Goal: Book appointment/travel/reservation

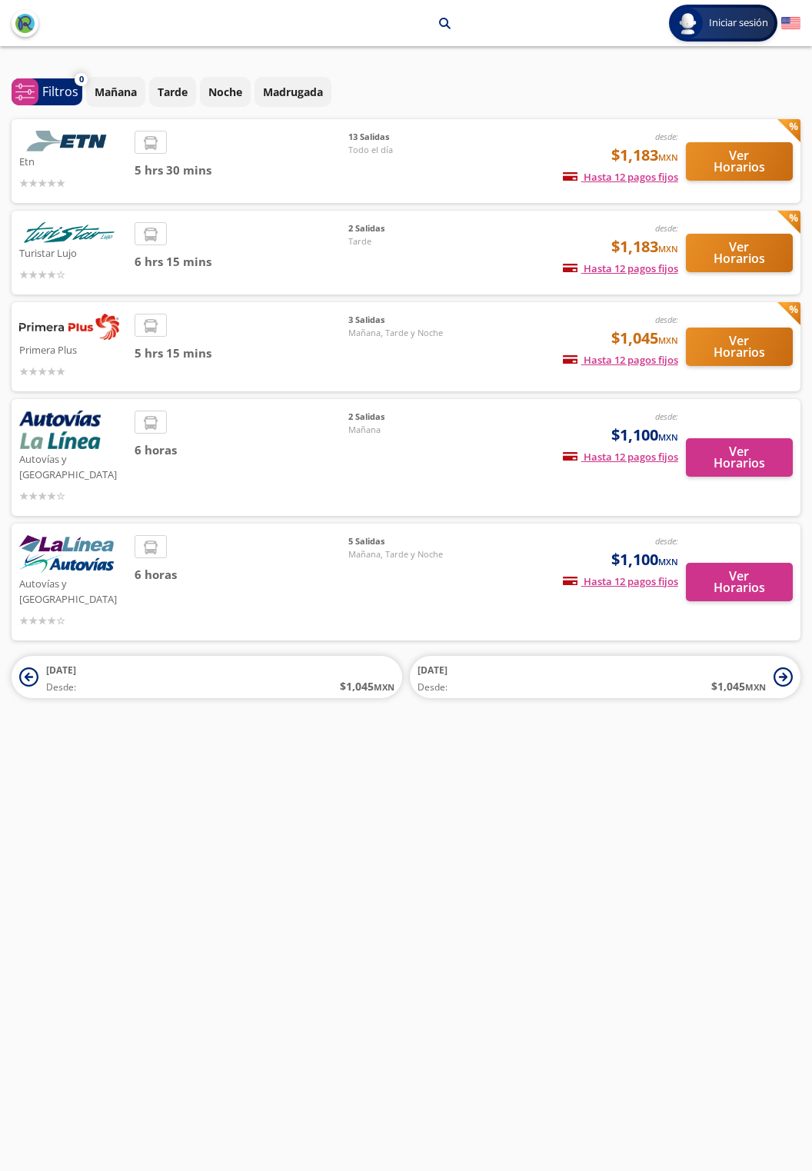
click at [248, 148] on div "5 hrs 30 mins" at bounding box center [242, 161] width 214 height 61
click at [84, 149] on img at bounding box center [69, 141] width 100 height 21
click at [739, 165] on button "Ver Horarios" at bounding box center [739, 161] width 107 height 38
click at [728, 161] on button "Ver Horarios" at bounding box center [739, 161] width 107 height 38
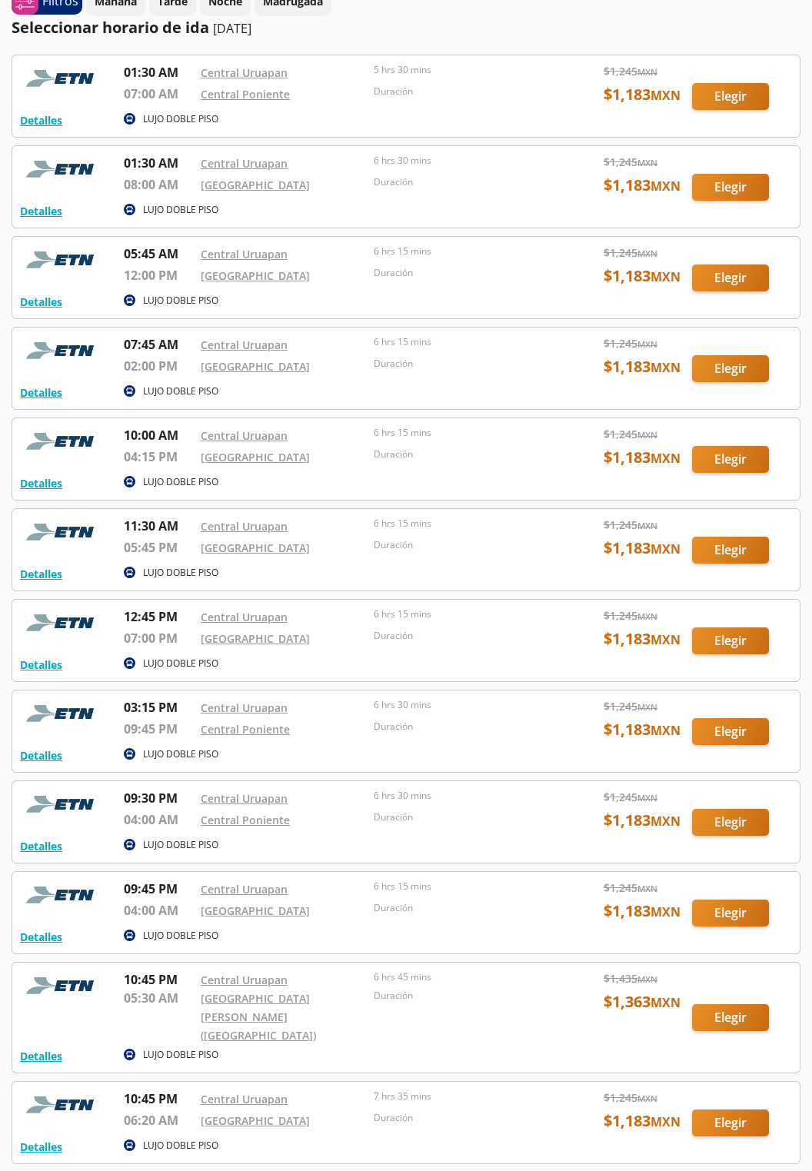
scroll to position [77, 0]
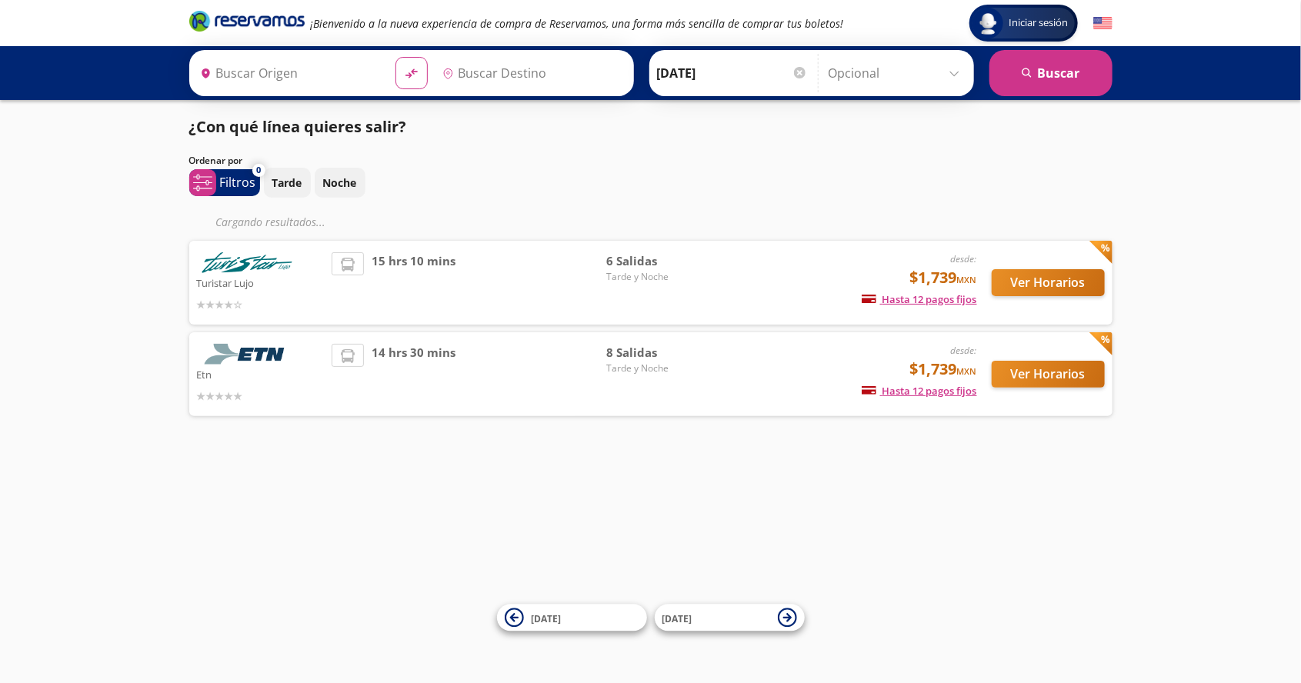
type input "[GEOGRAPHIC_DATA], [GEOGRAPHIC_DATA]"
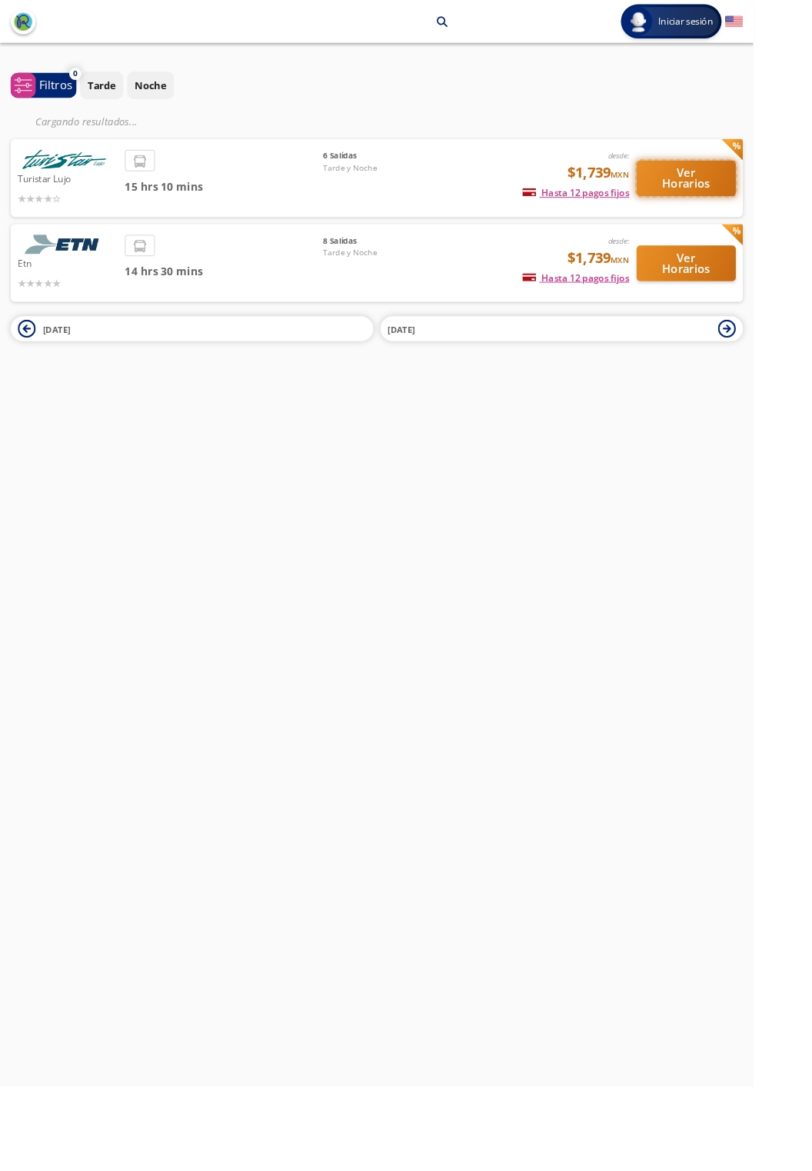
click at [748, 197] on button "Ver Horarios" at bounding box center [739, 192] width 107 height 38
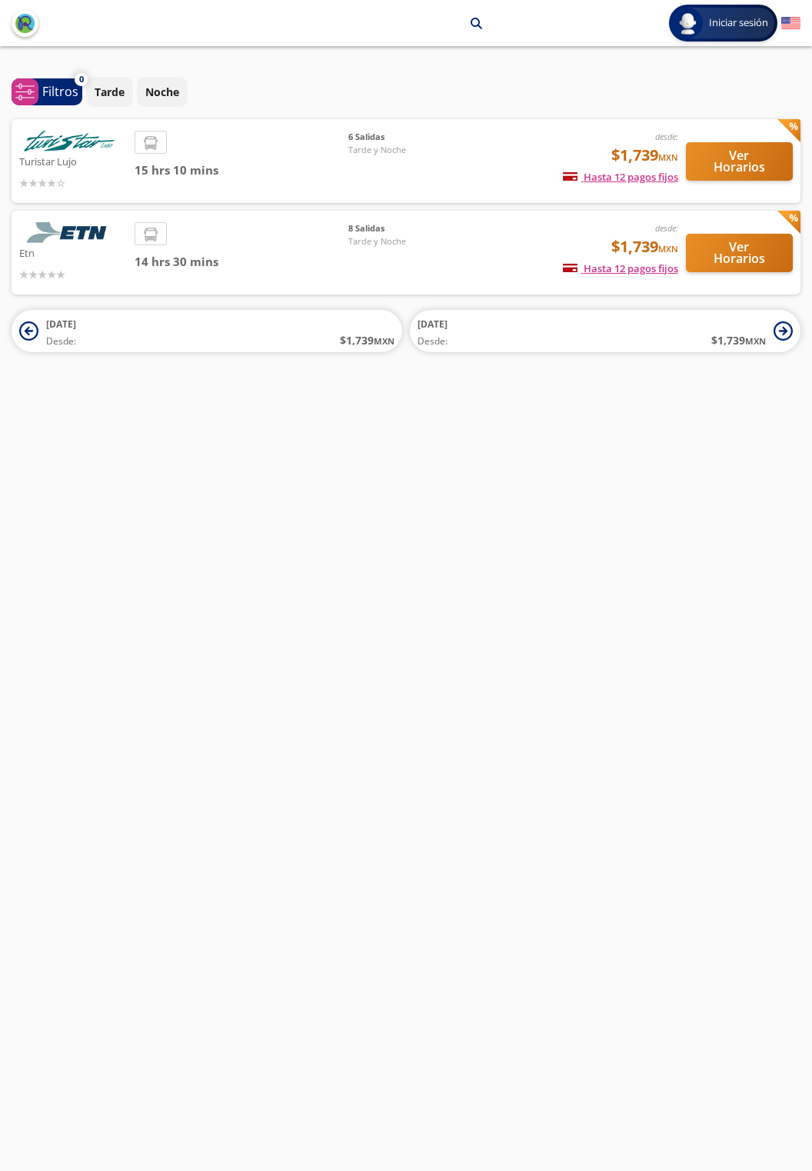
click at [465, 244] on div "desde: $1,739 MXN Hasta 12 pagos fijos Pagos fijos en compras mayores a $30 MXN…" at bounding box center [571, 252] width 215 height 61
click at [746, 257] on button "Ver Horarios" at bounding box center [739, 253] width 107 height 38
click at [729, 165] on button "Ver Horarios" at bounding box center [739, 161] width 107 height 38
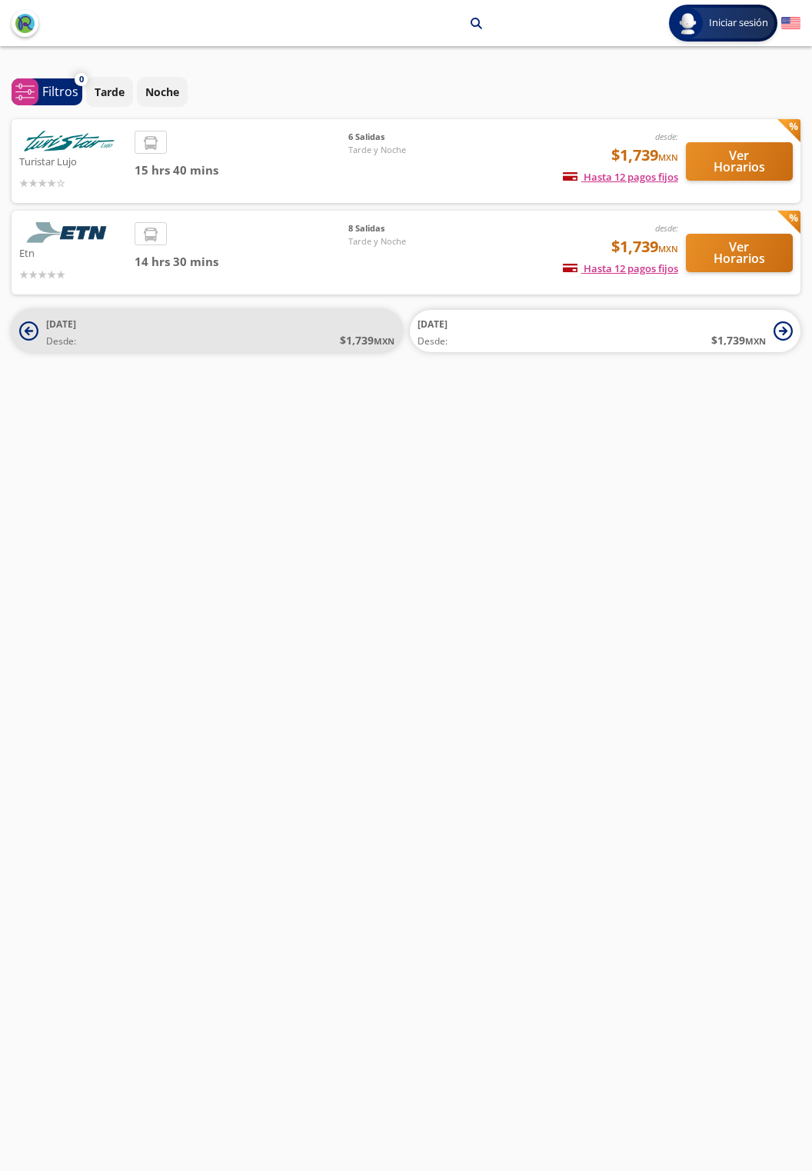
click at [32, 338] on icon at bounding box center [28, 331] width 19 height 19
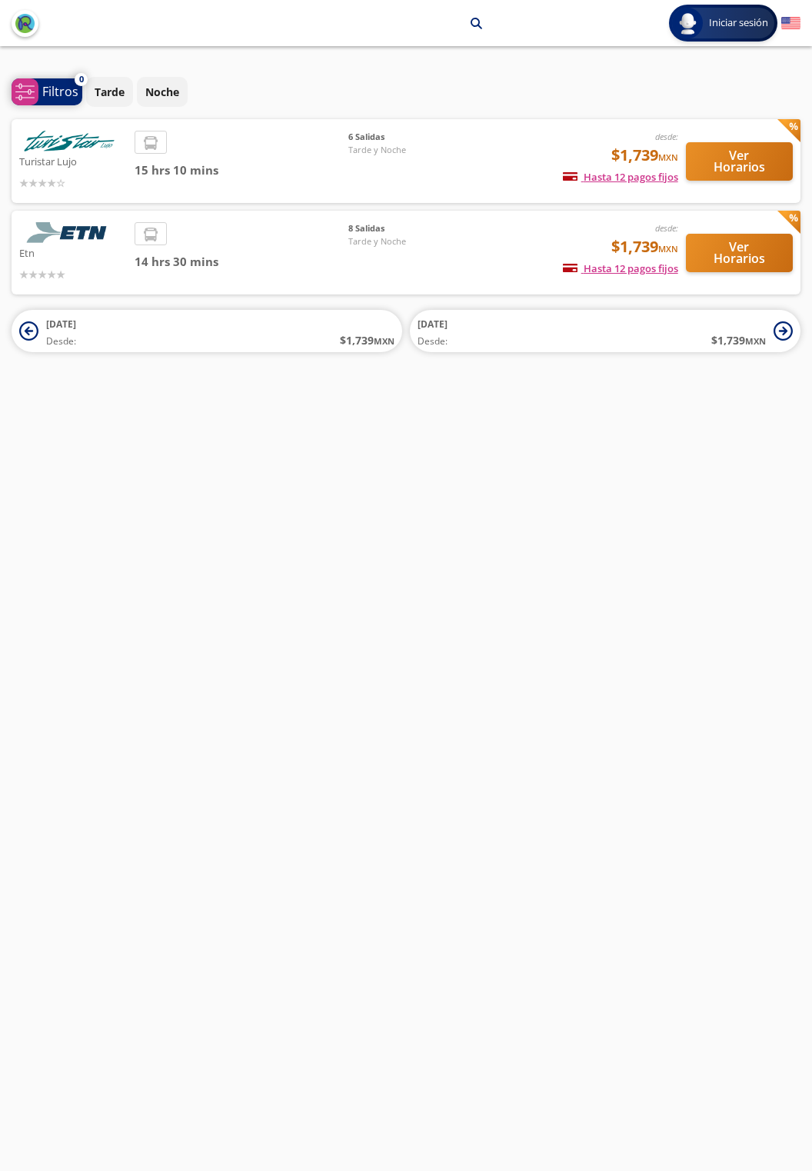
click at [40, 94] on span "system-uicons:filtering Filtros" at bounding box center [47, 91] width 71 height 27
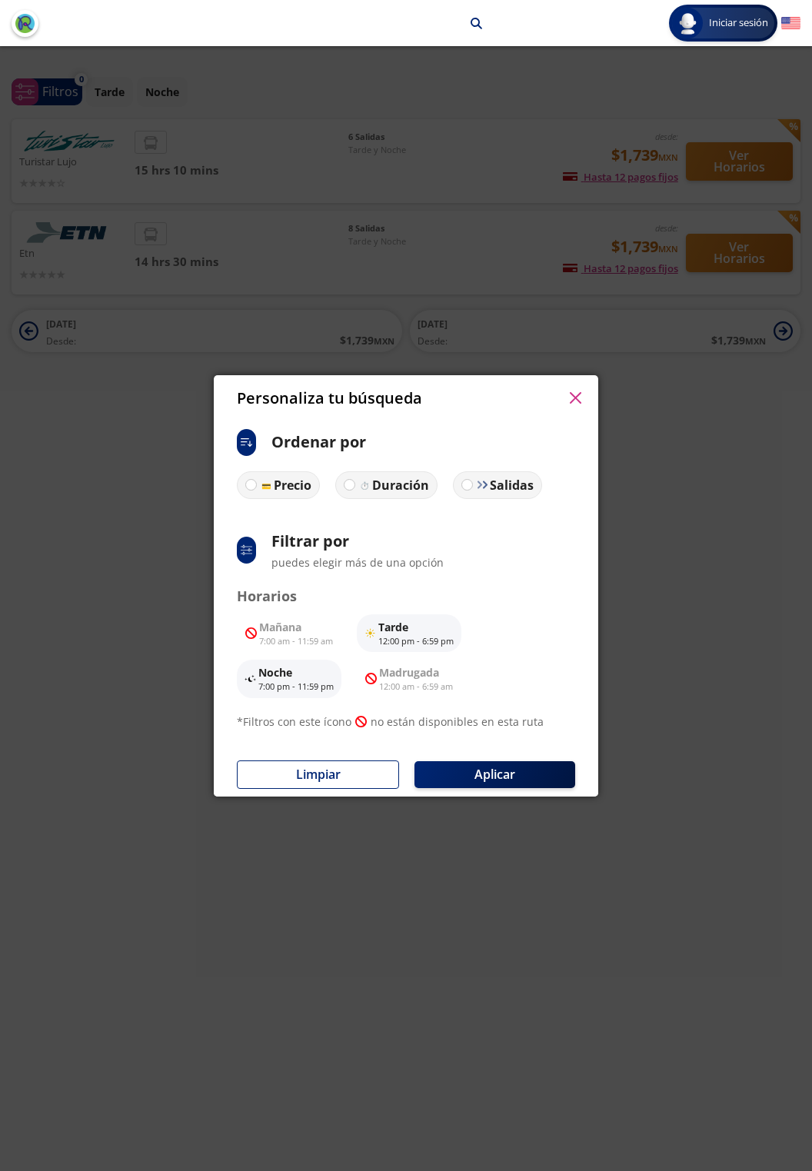
click at [582, 402] on button "button" at bounding box center [575, 398] width 23 height 23
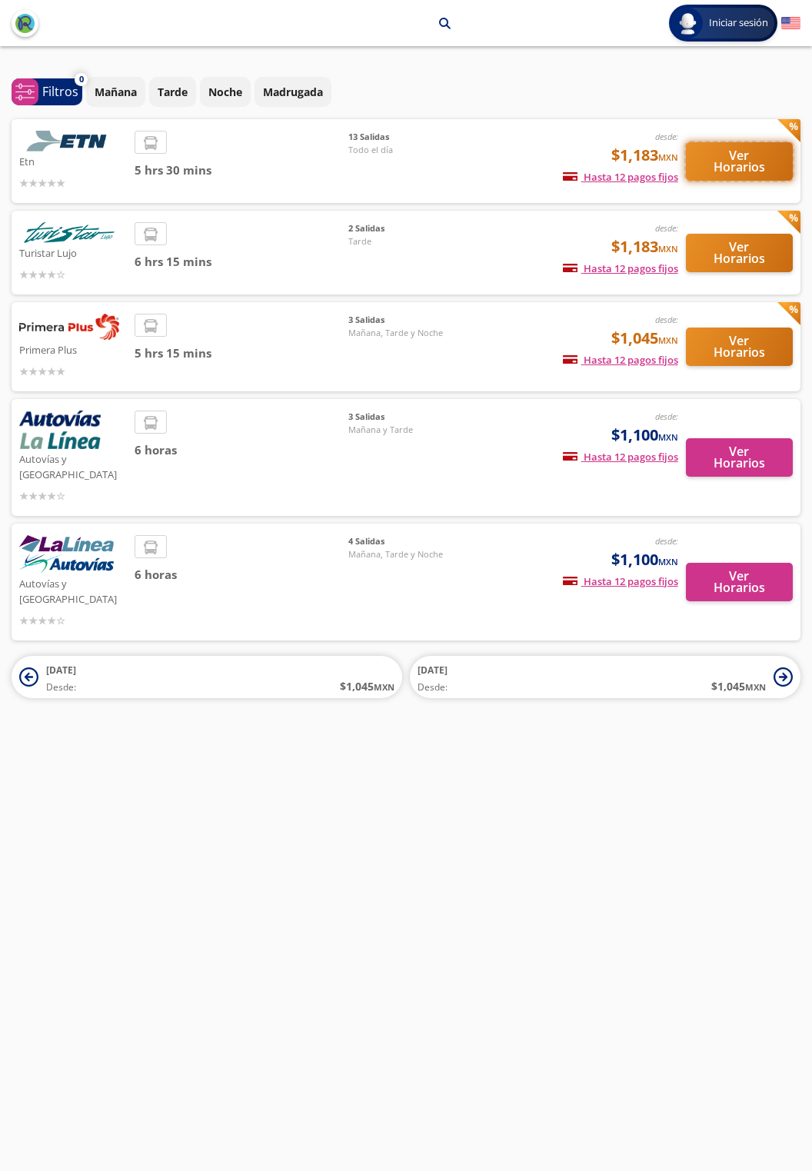
click at [746, 162] on button "Ver Horarios" at bounding box center [739, 161] width 107 height 38
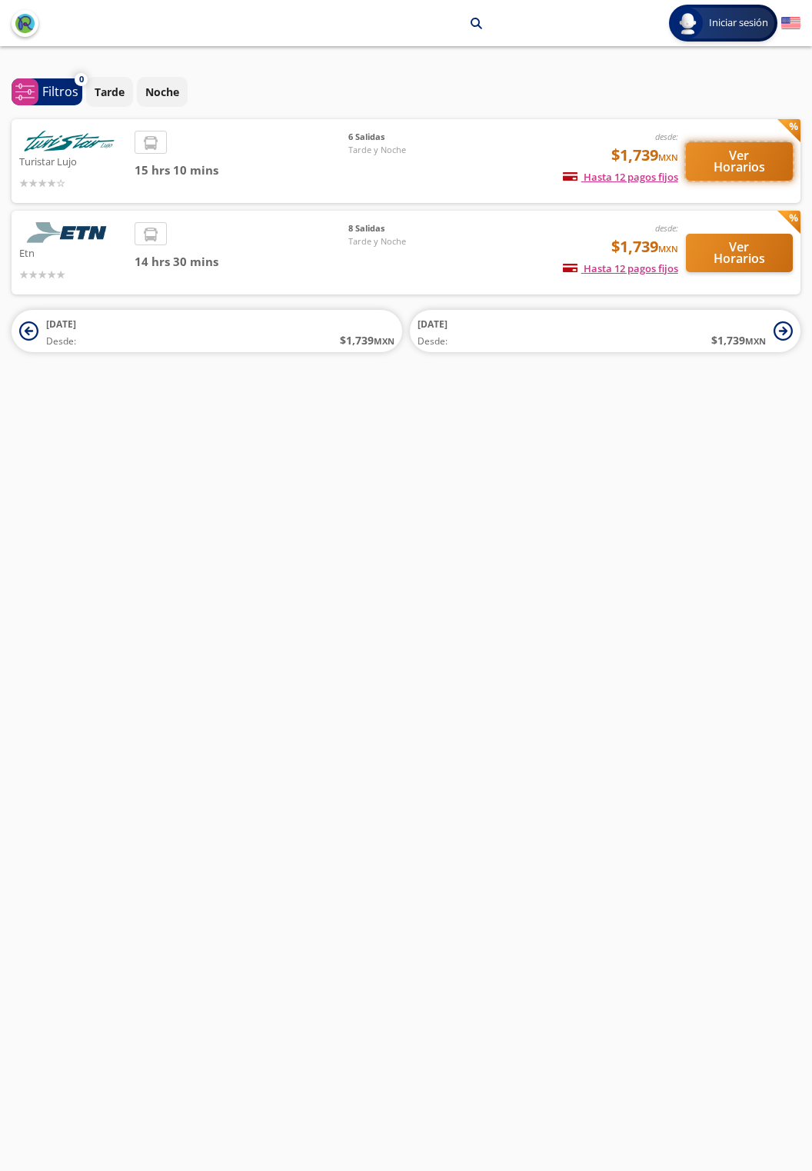
click at [748, 160] on button "Ver Horarios" at bounding box center [739, 161] width 107 height 38
